Goal: Book appointment/travel/reservation

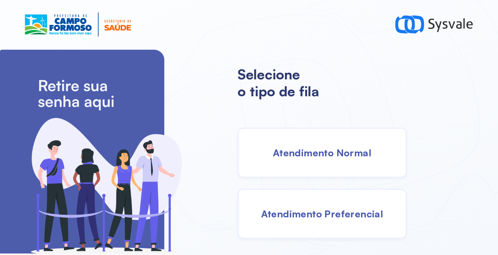
click at [296, 154] on span "Atendimento Normal" at bounding box center [322, 153] width 99 height 12
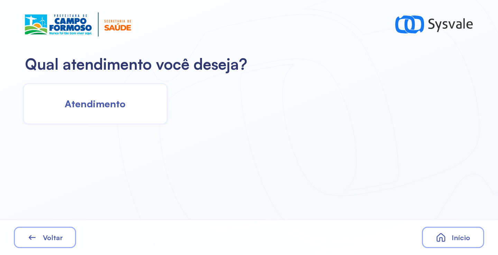
click at [109, 104] on span "Atendimento" at bounding box center [95, 104] width 61 height 12
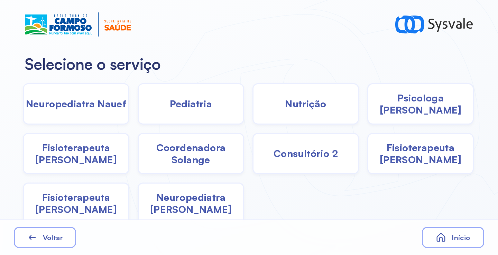
click at [401, 108] on span "Psicologa [PERSON_NAME]" at bounding box center [420, 104] width 104 height 24
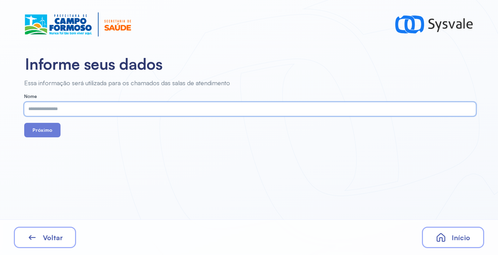
paste input "**********"
type input "**********"
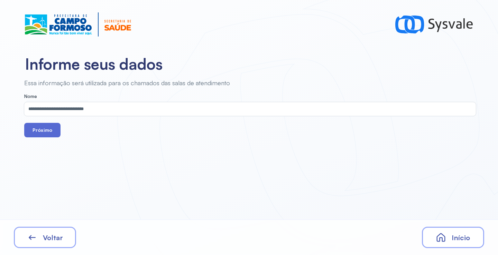
click at [47, 129] on button "Próximo" at bounding box center [42, 130] width 36 height 15
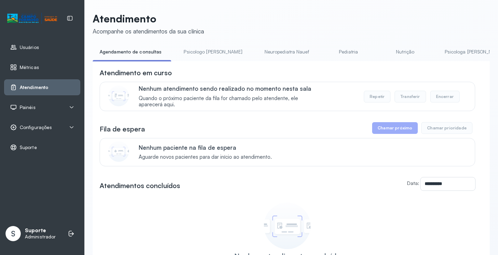
click at [202, 47] on link "Psicologo [PERSON_NAME]" at bounding box center [213, 51] width 72 height 11
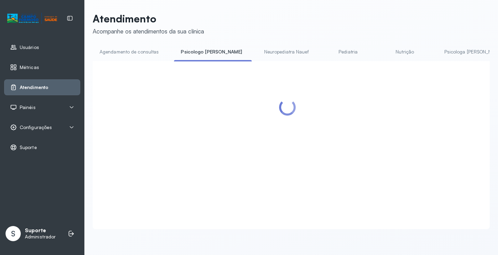
click at [133, 51] on link "Agendamento de consultas" at bounding box center [129, 51] width 73 height 11
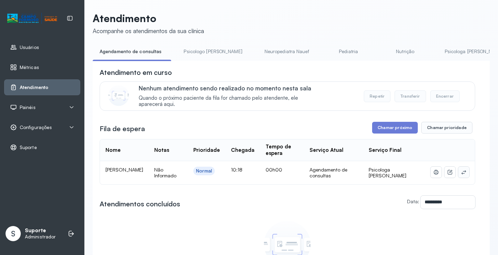
click at [458, 171] on button at bounding box center [463, 172] width 11 height 11
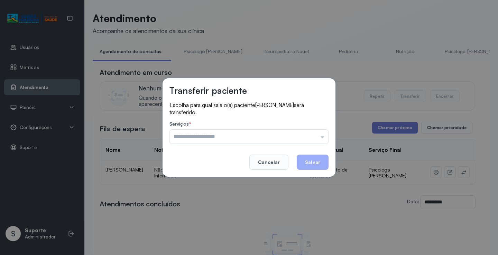
click at [304, 129] on label "Serviços *" at bounding box center [248, 124] width 159 height 7
click at [295, 135] on input "text" at bounding box center [248, 137] width 159 height 14
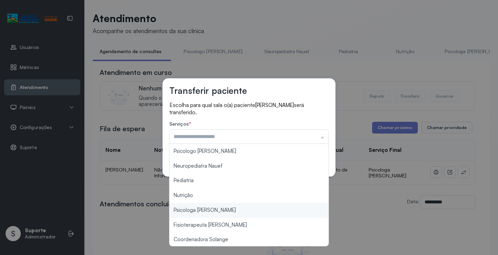
type input "**********"
drag, startPoint x: 207, startPoint y: 209, endPoint x: 252, endPoint y: 196, distance: 47.4
click at [207, 209] on div "**********" at bounding box center [249, 127] width 498 height 255
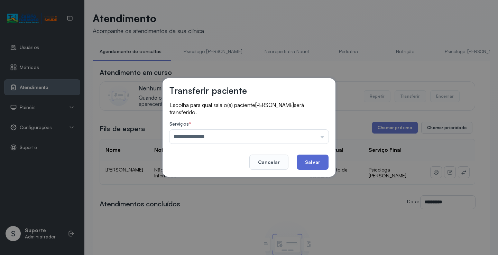
click at [308, 164] on button "Salvar" at bounding box center [313, 162] width 32 height 15
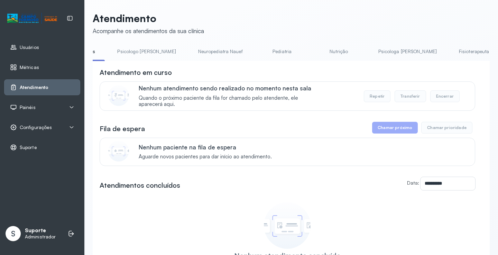
scroll to position [0, 99]
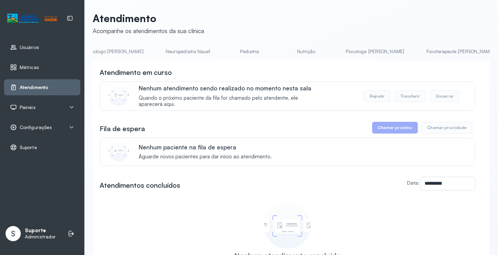
click at [339, 50] on link "Psicologa [PERSON_NAME]" at bounding box center [375, 51] width 72 height 11
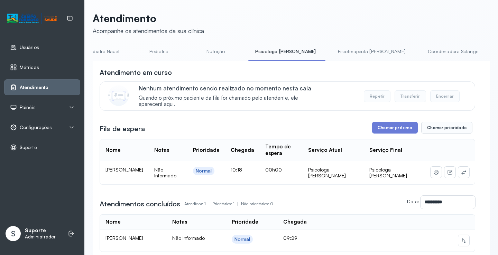
scroll to position [0, 203]
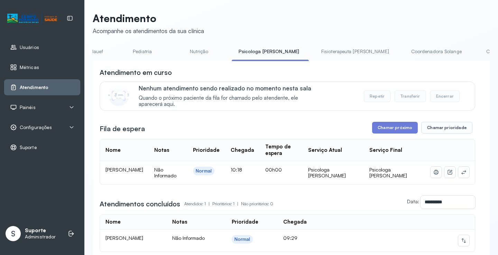
click at [404, 48] on link "Coordenadora Solange" at bounding box center [436, 51] width 64 height 11
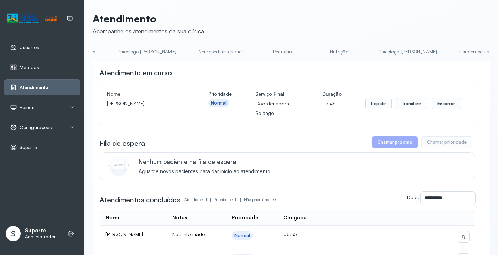
scroll to position [0, 0]
click at [125, 51] on link "Agendamento de consultas" at bounding box center [129, 51] width 73 height 11
